Goal: Task Accomplishment & Management: Use online tool/utility

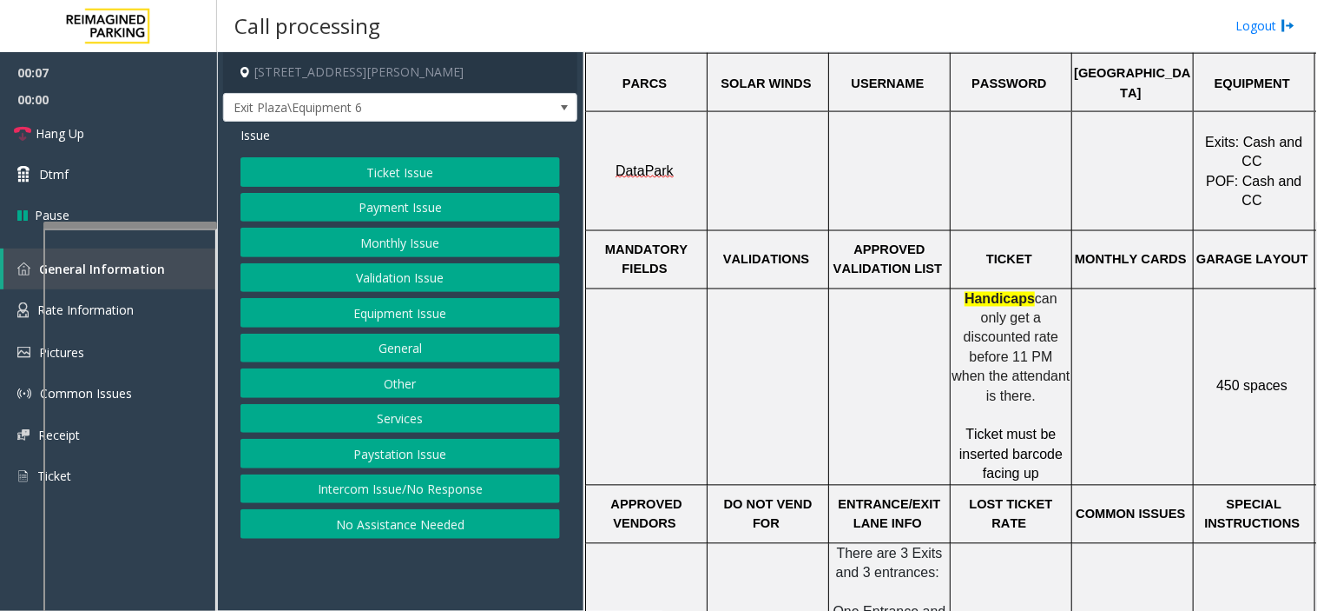
scroll to position [675, 0]
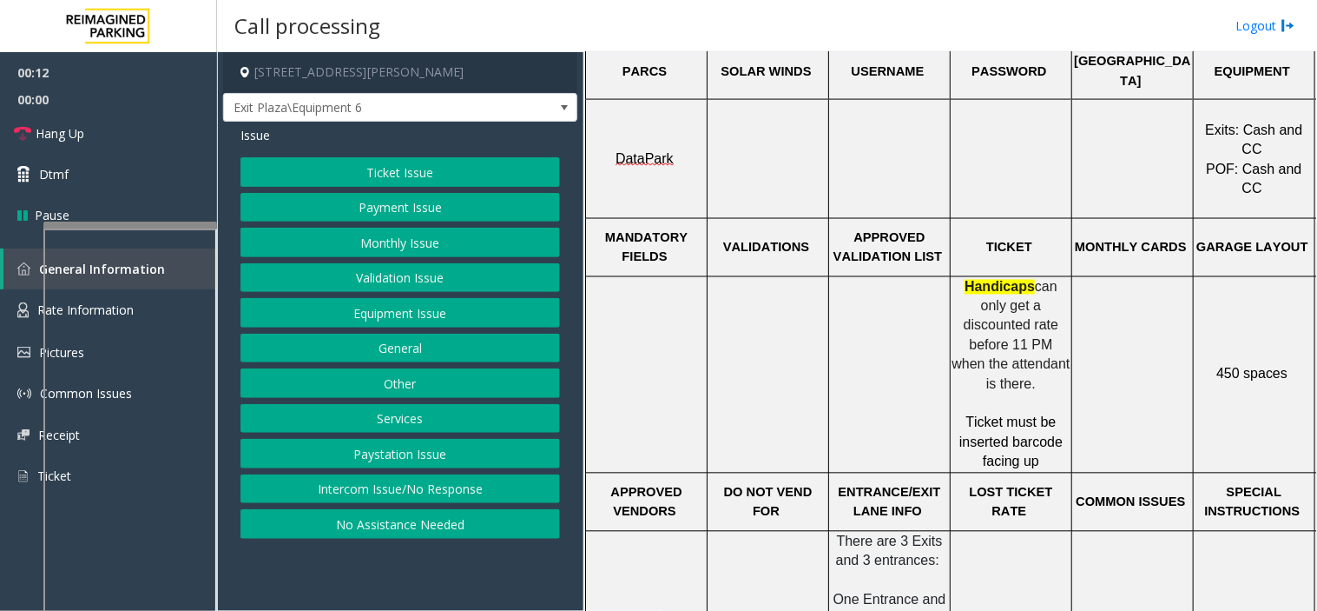
click at [320, 182] on button "Ticket Issue" at bounding box center [401, 172] width 320 height 30
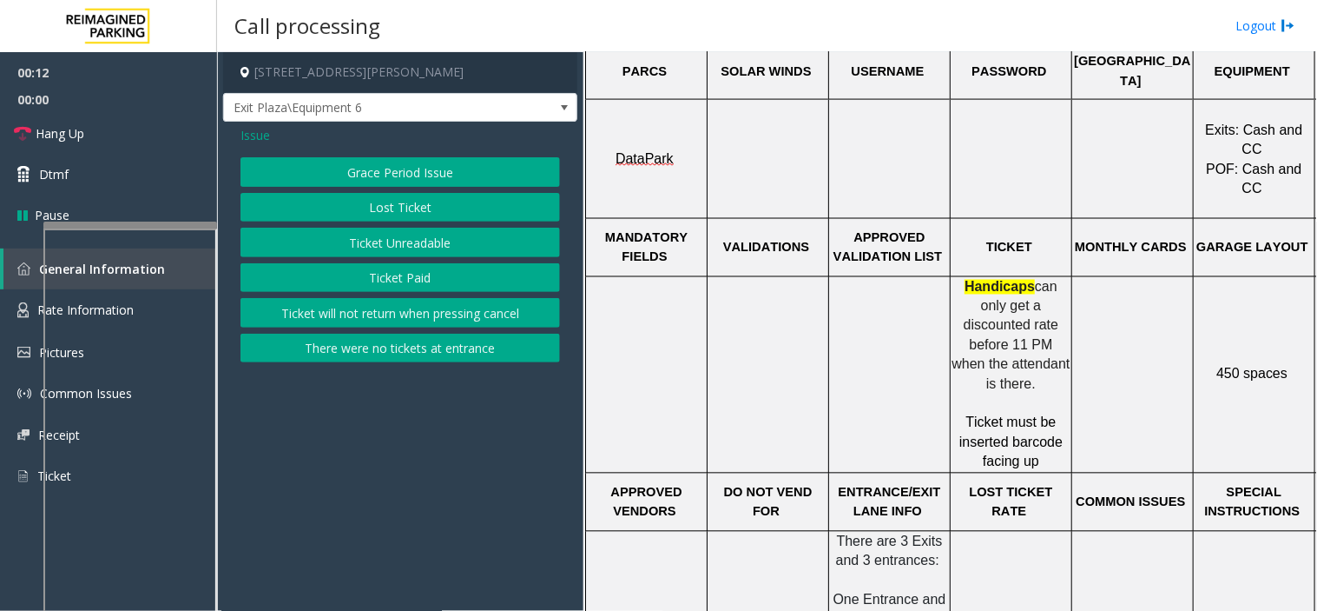
click at [340, 249] on button "Ticket Unreadable" at bounding box center [401, 243] width 320 height 30
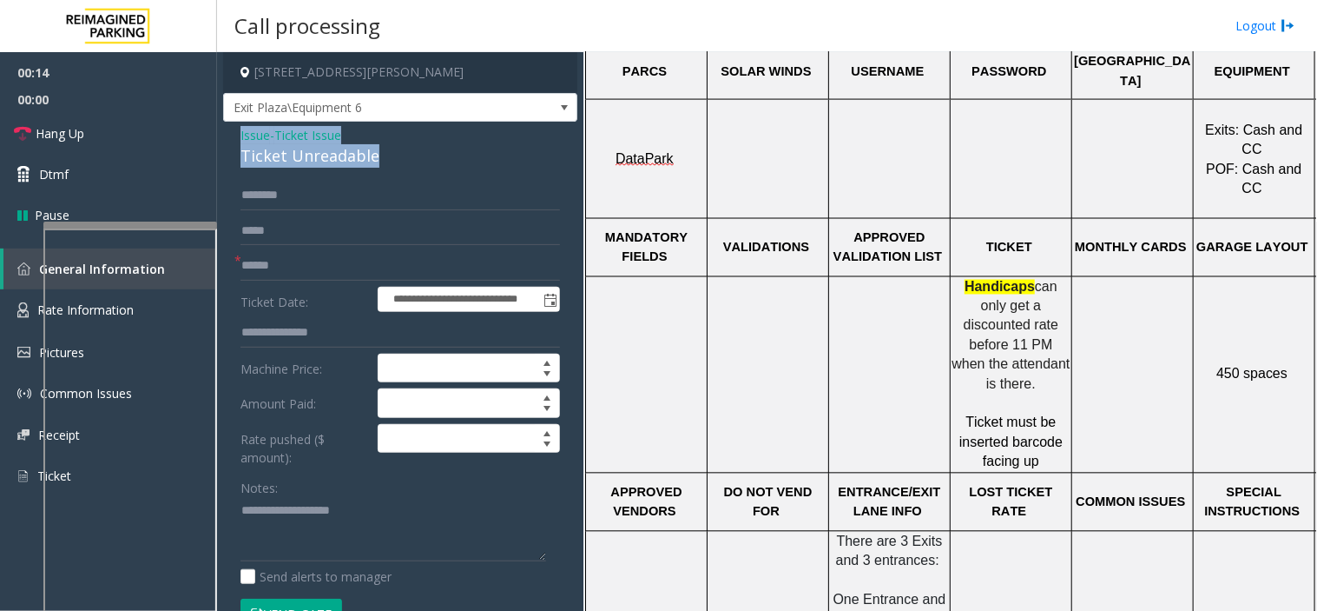
drag, startPoint x: 395, startPoint y: 155, endPoint x: 228, endPoint y: 135, distance: 168.7
click at [228, 135] on div "**********" at bounding box center [400, 588] width 354 height 933
copy div "Issue - Ticket Issue Ticket Unreadable"
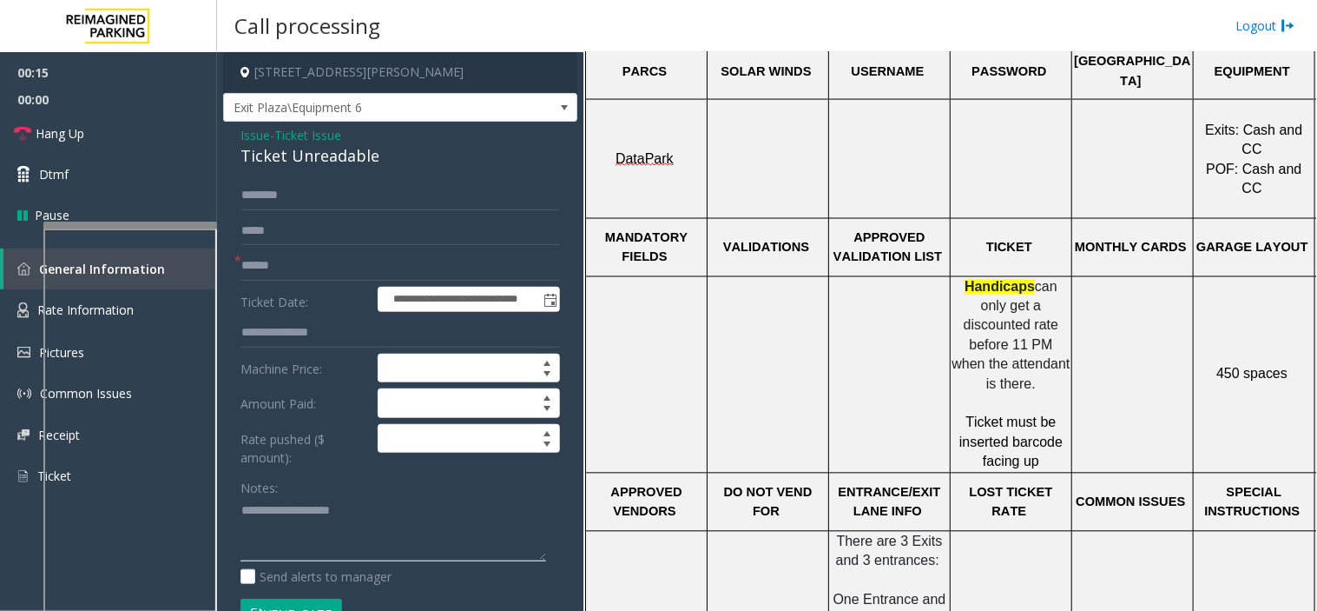
click at [289, 505] on textarea at bounding box center [394, 529] width 306 height 65
paste textarea "**********"
click at [293, 554] on textarea at bounding box center [394, 529] width 306 height 65
click at [313, 564] on div "Notes: Send alerts to manager" at bounding box center [401, 529] width 320 height 114
click at [314, 564] on div "Notes: Send alerts to manager" at bounding box center [401, 529] width 320 height 114
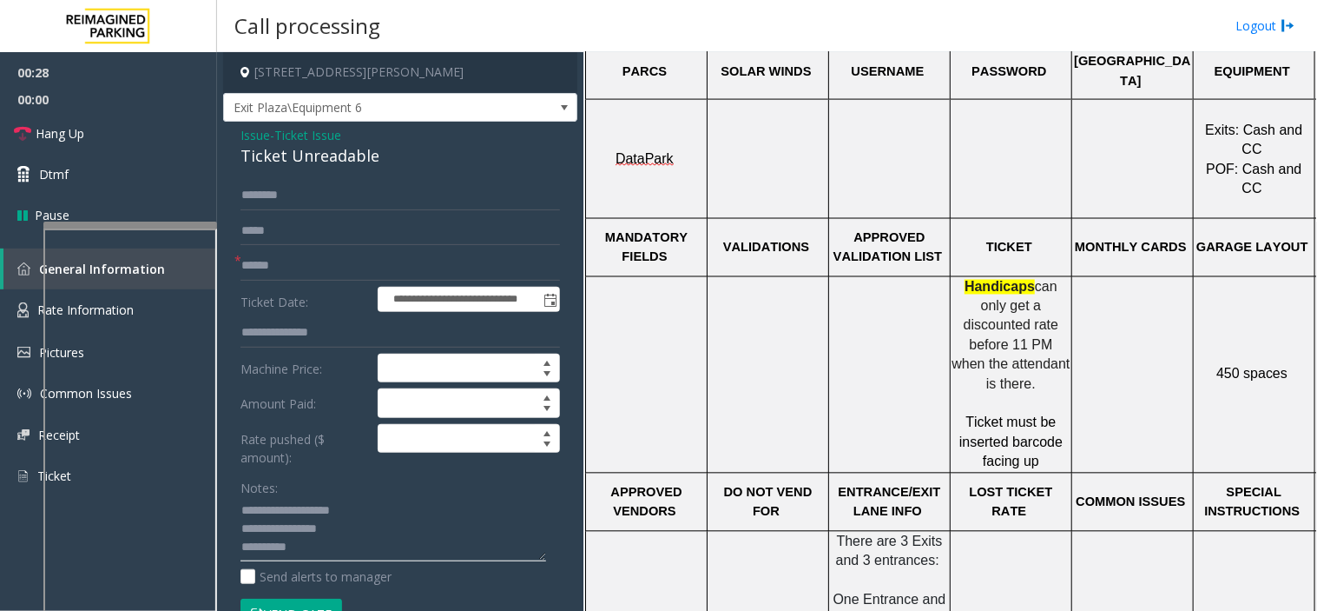
click at [314, 559] on textarea at bounding box center [394, 529] width 306 height 65
type textarea "**********"
click at [333, 261] on input "text" at bounding box center [401, 266] width 320 height 30
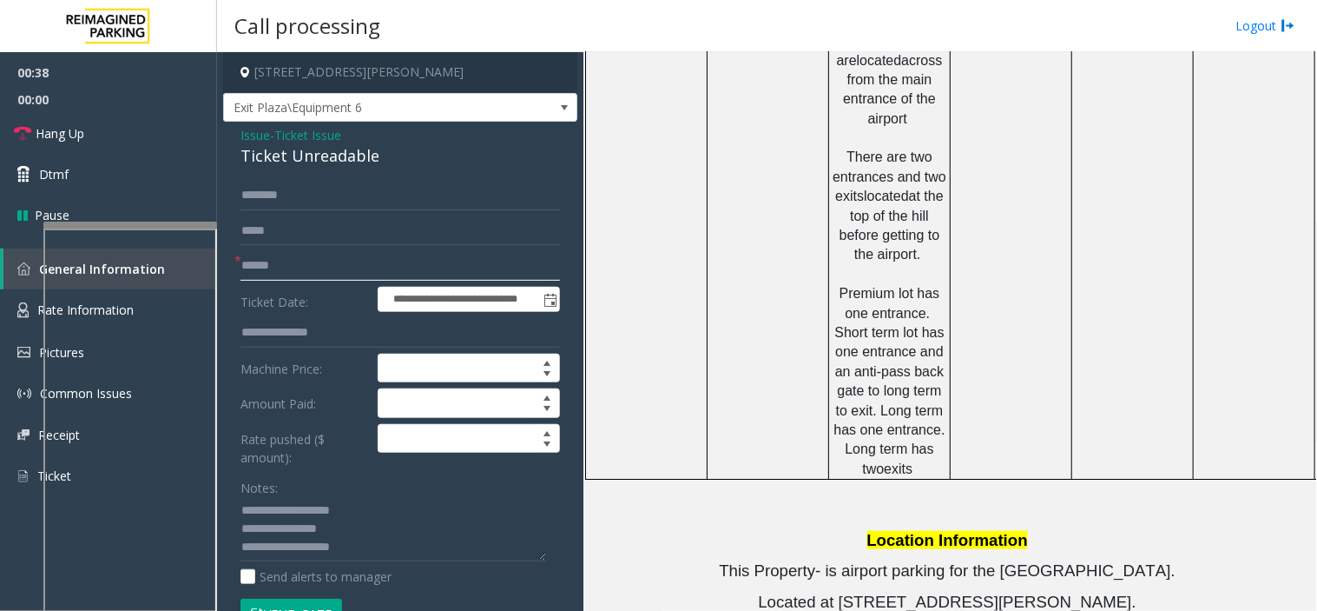
scroll to position [1254, 0]
type input "******"
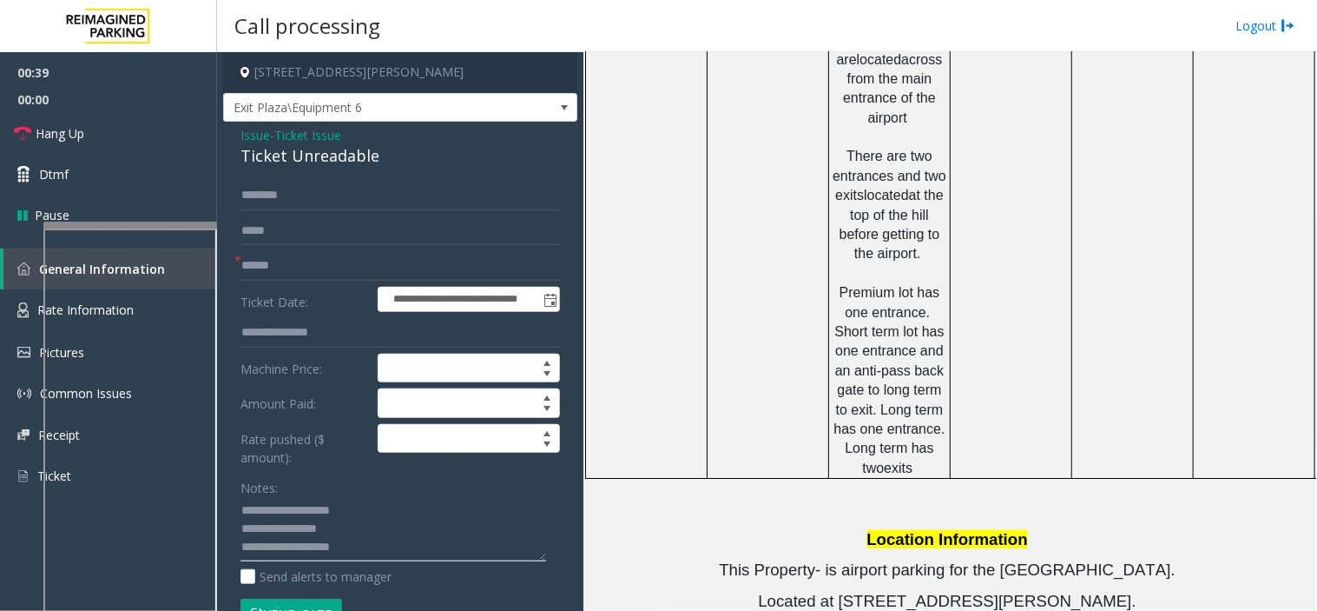
click at [337, 545] on textarea at bounding box center [394, 529] width 306 height 65
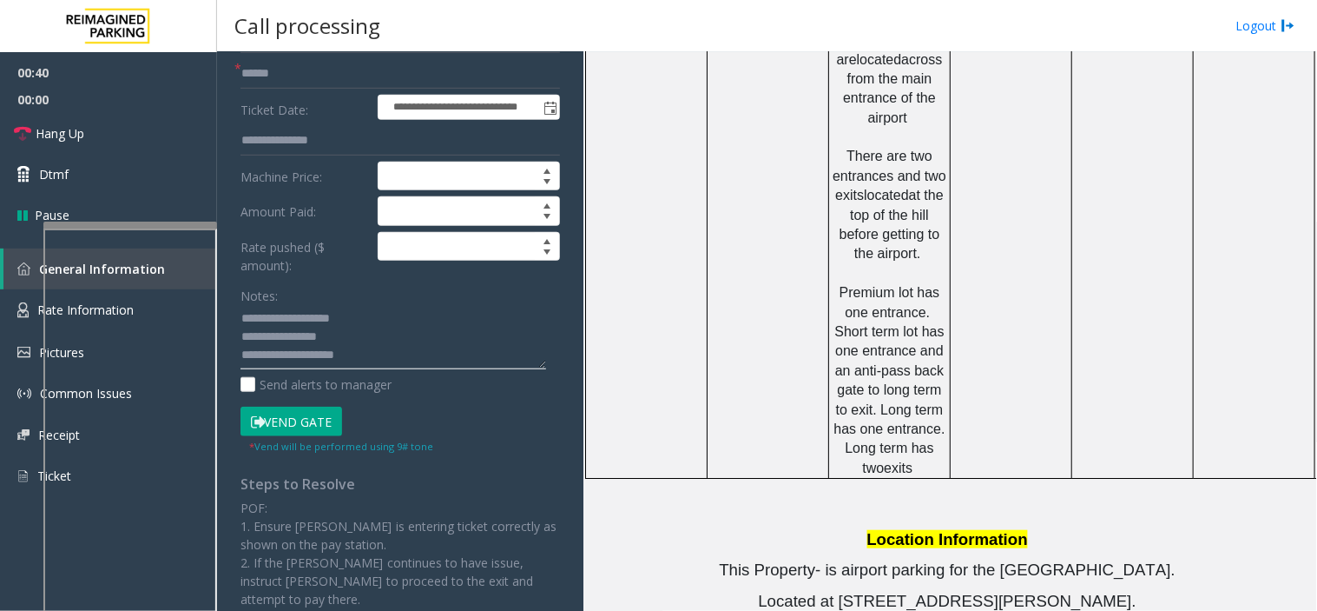
scroll to position [193, 0]
click at [317, 434] on button "Vend Gate" at bounding box center [292, 421] width 102 height 30
click at [317, 424] on button "Vend Gate" at bounding box center [292, 421] width 102 height 30
drag, startPoint x: 317, startPoint y: 424, endPoint x: 386, endPoint y: 350, distance: 101.4
click at [330, 400] on form "**********" at bounding box center [401, 220] width 320 height 465
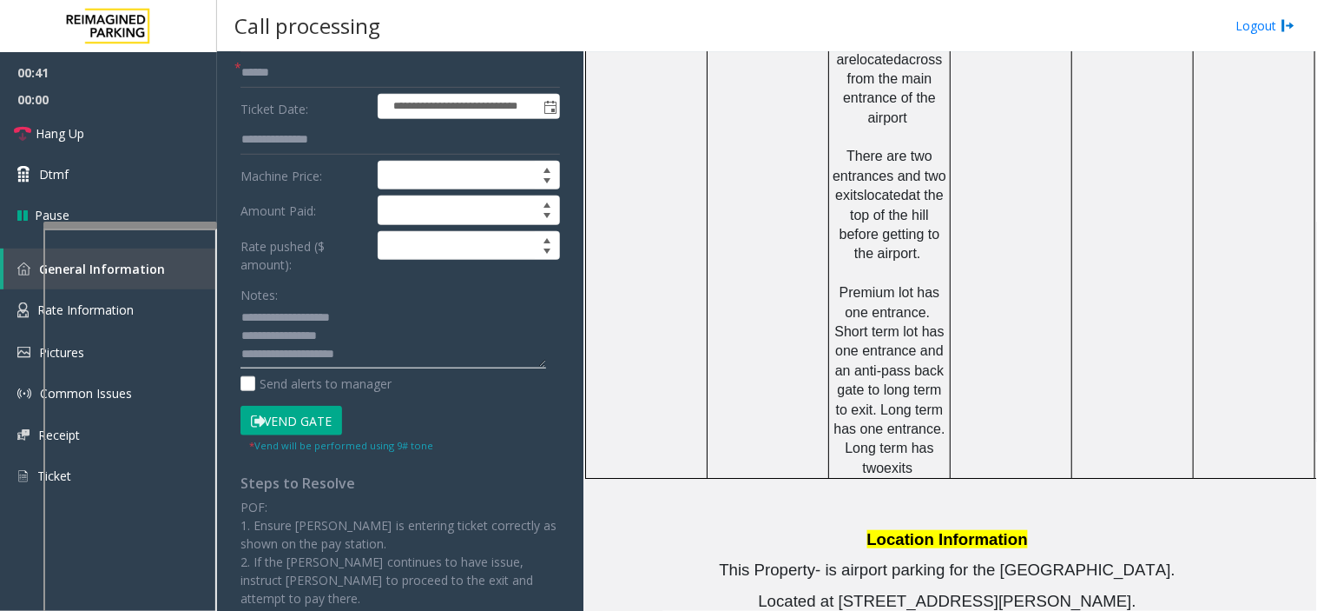
click at [386, 350] on textarea at bounding box center [394, 336] width 306 height 65
click at [330, 418] on button "Vend Gate" at bounding box center [292, 421] width 102 height 30
click at [485, 342] on textarea at bounding box center [394, 336] width 306 height 65
click at [483, 360] on textarea at bounding box center [394, 336] width 306 height 65
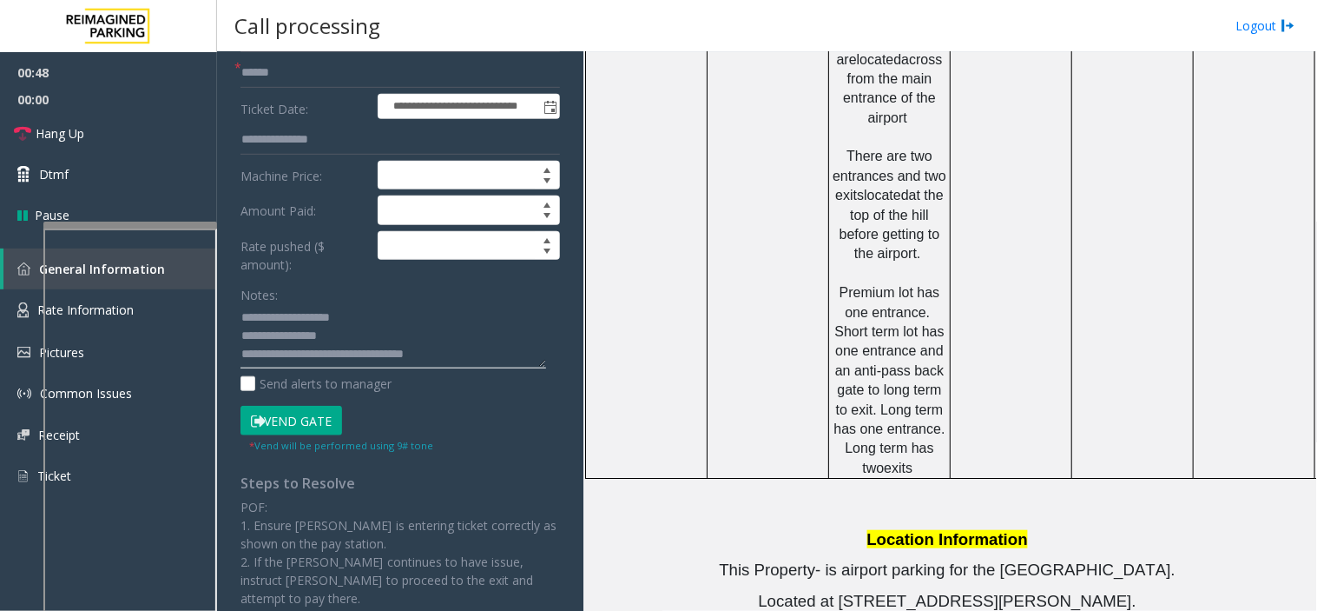
type textarea "**********"
click at [282, 418] on button "Vend Gate" at bounding box center [292, 421] width 102 height 30
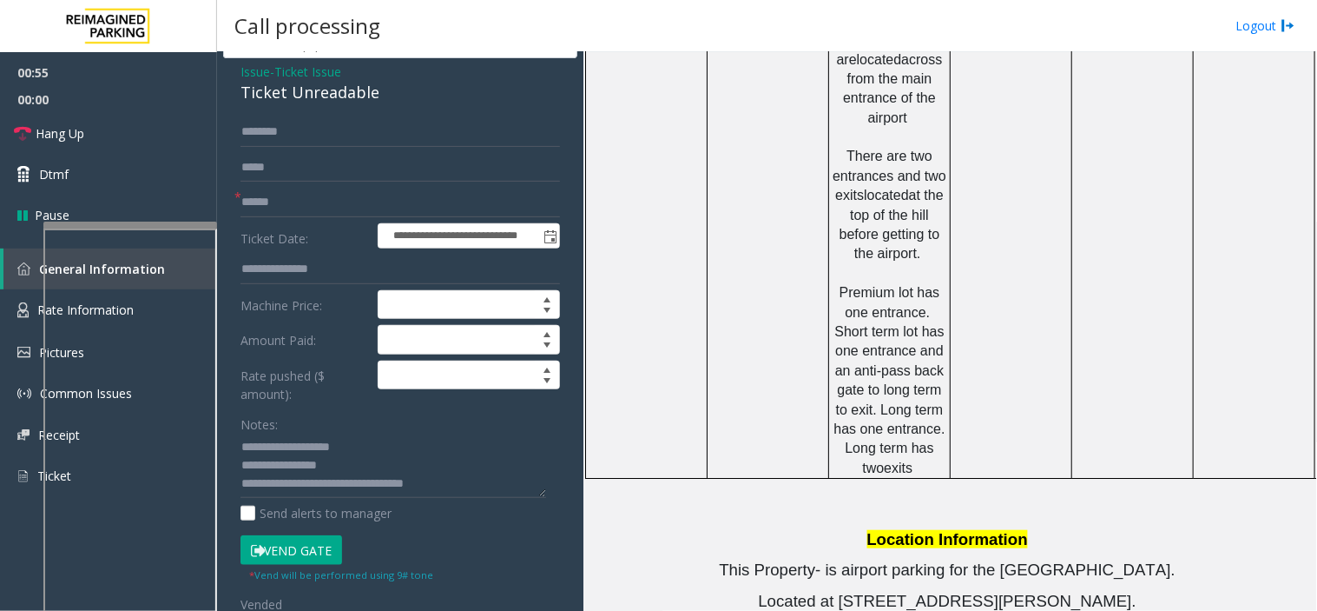
scroll to position [96, 0]
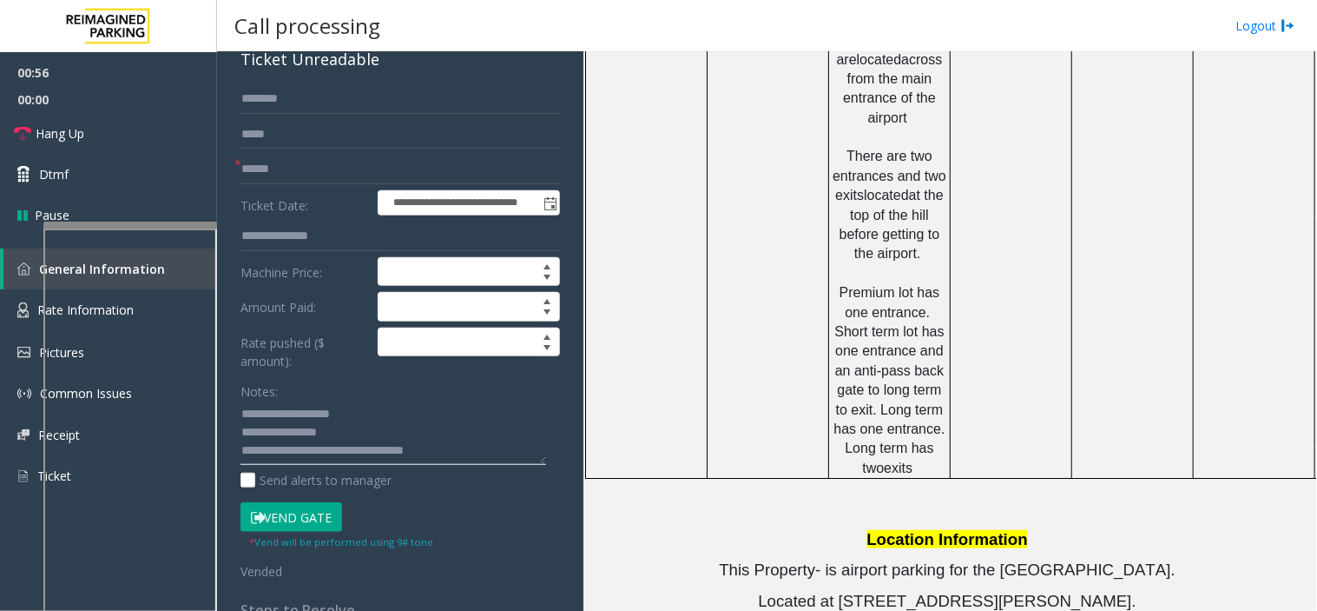
click at [449, 443] on textarea at bounding box center [394, 432] width 306 height 65
click at [153, 119] on link "Hang Up" at bounding box center [108, 133] width 217 height 41
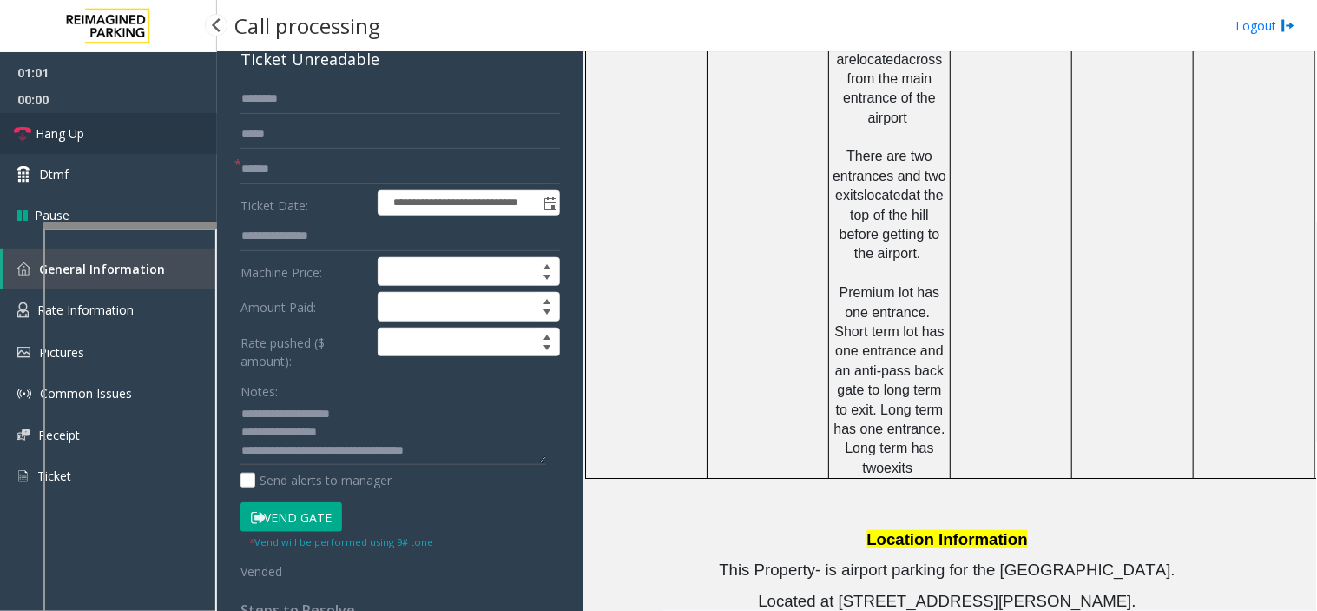
click at [153, 119] on link "Hang Up" at bounding box center [108, 133] width 217 height 41
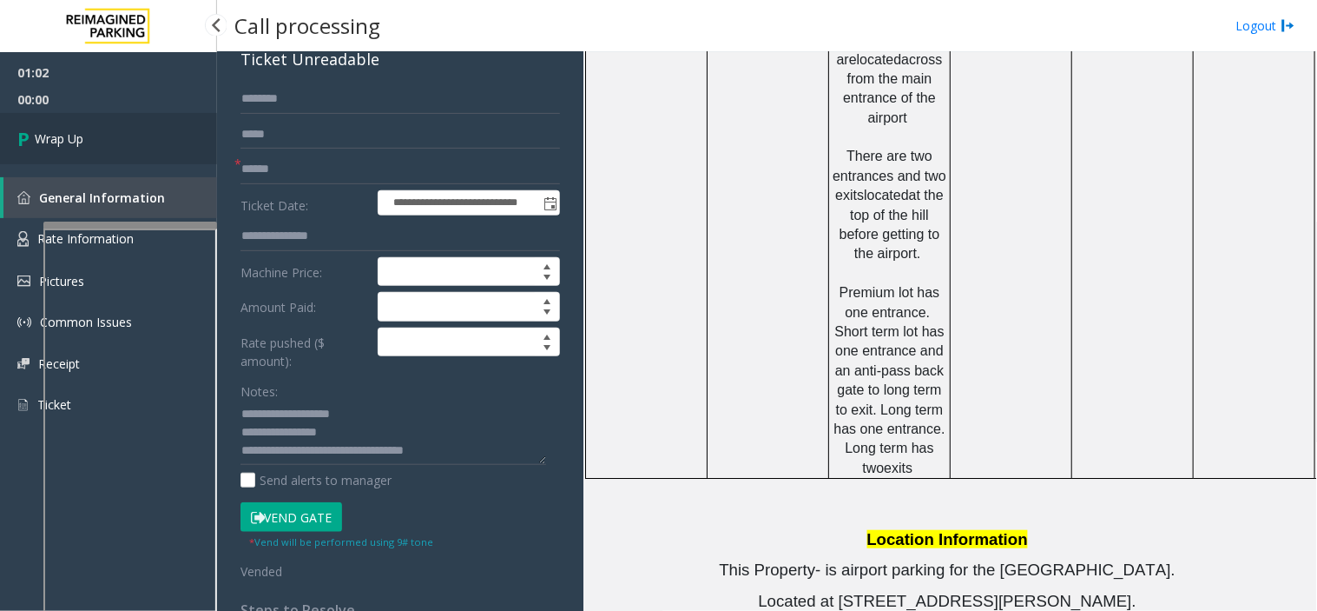
click at [153, 119] on link "Wrap Up" at bounding box center [108, 138] width 217 height 51
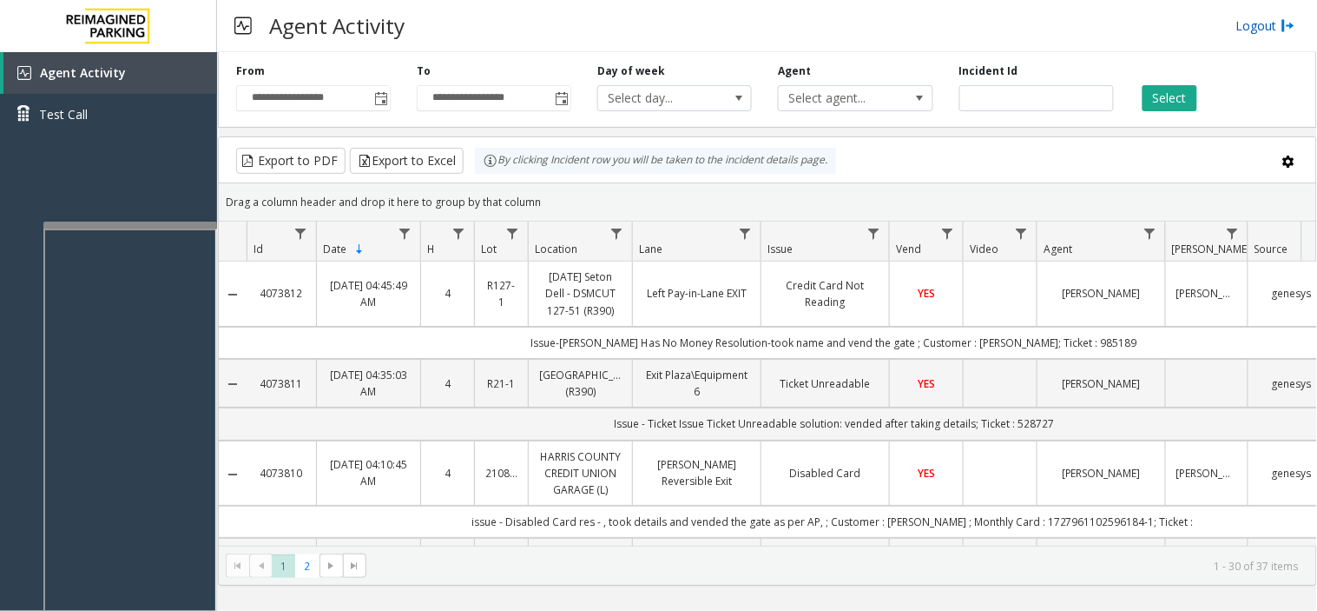
click at [1257, 30] on link "Logout" at bounding box center [1266, 26] width 59 height 18
